Goal: Go to known website: Go to known website

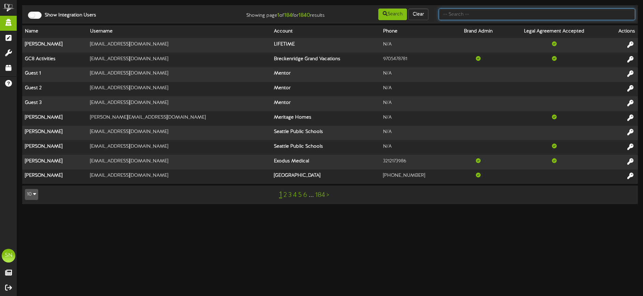
click at [462, 15] on input "text" at bounding box center [537, 15] width 197 height 12
click at [453, 14] on input "text" at bounding box center [537, 15] width 197 height 12
